Goal: Transaction & Acquisition: Obtain resource

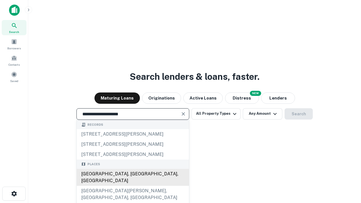
click at [134, 186] on div "[GEOGRAPHIC_DATA], [GEOGRAPHIC_DATA], [GEOGRAPHIC_DATA]" at bounding box center [133, 177] width 112 height 17
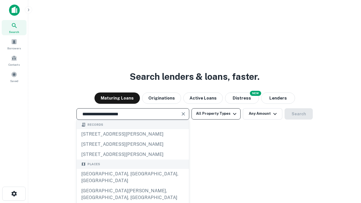
type input "**********"
click at [216, 114] on button "All Property Types" at bounding box center [215, 113] width 49 height 11
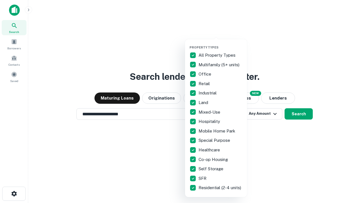
click at [220, 44] on button "button" at bounding box center [220, 44] width 62 height 0
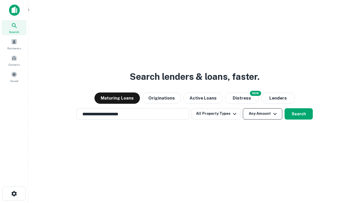
click at [261, 114] on button "Any Amount" at bounding box center [262, 113] width 39 height 11
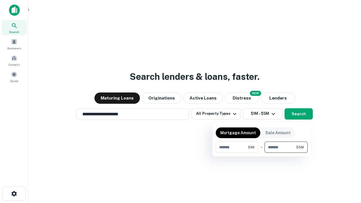
type input "*******"
click at [261, 153] on button "button" at bounding box center [262, 153] width 92 height 0
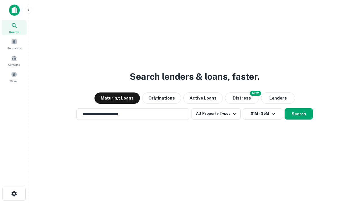
scroll to position [9, 0]
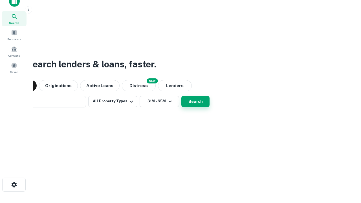
click at [181, 96] on button "Search" at bounding box center [195, 101] width 28 height 11
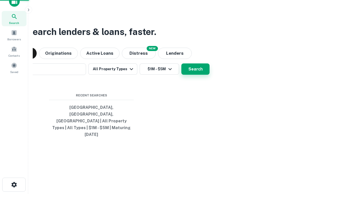
scroll to position [15, 159]
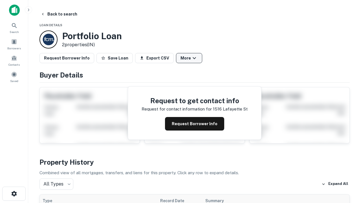
click at [183, 58] on button "More" at bounding box center [189, 58] width 26 height 10
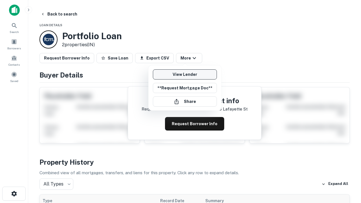
click at [182, 74] on link "View Lender" at bounding box center [185, 74] width 64 height 10
